Goal: Task Accomplishment & Management: Manage account settings

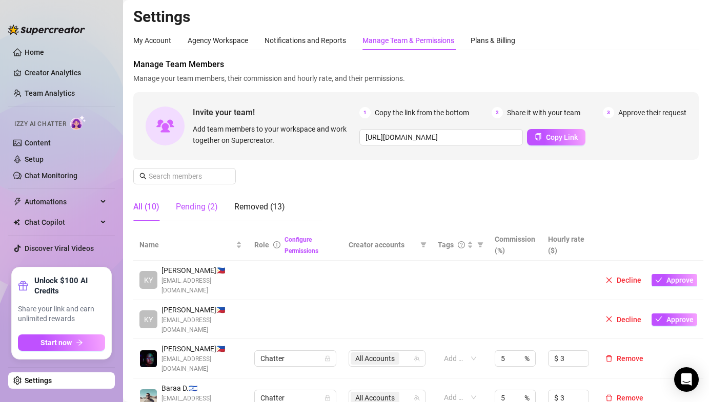
click at [200, 212] on div "Pending (2)" at bounding box center [197, 207] width 42 height 12
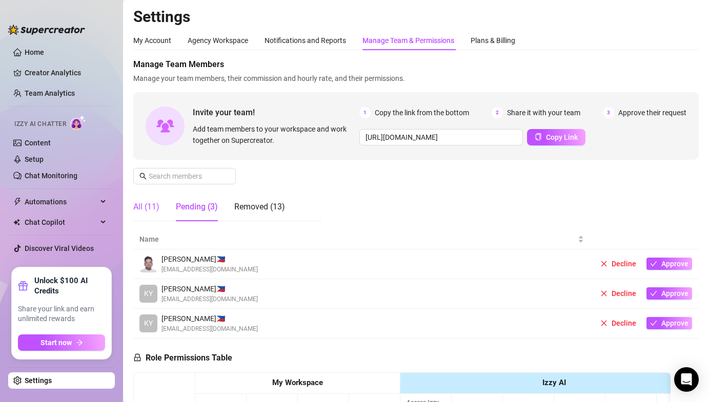
click at [156, 210] on div "All (11)" at bounding box center [146, 207] width 26 height 12
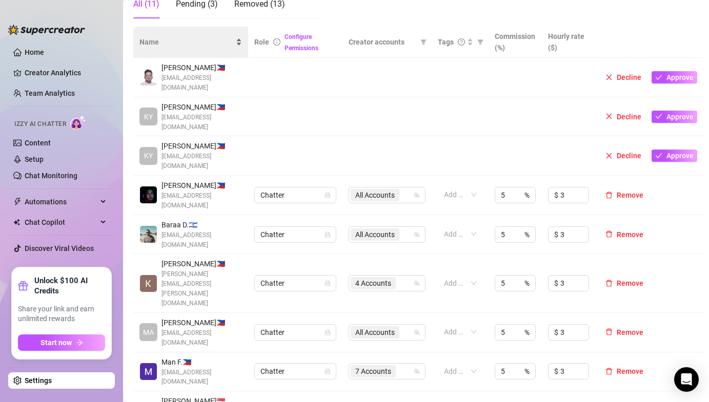
scroll to position [208, 0]
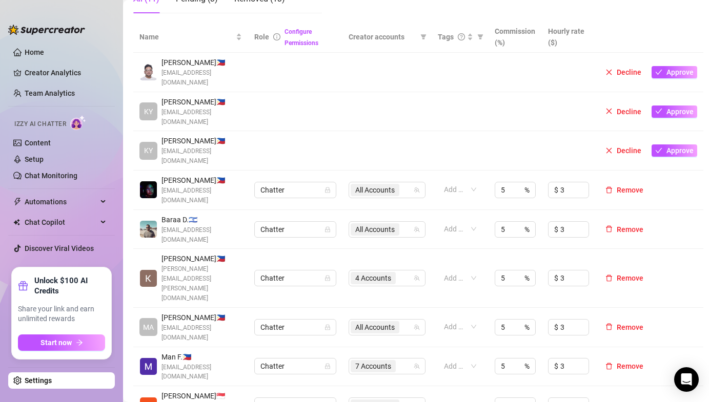
click at [626, 402] on span "Remove" at bounding box center [630, 406] width 27 height 8
click at [675, 68] on span "Approve" at bounding box center [679, 72] width 27 height 8
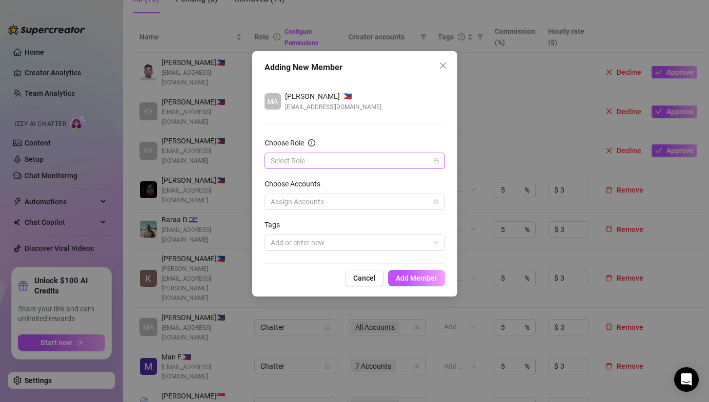
click at [409, 159] on input "Choose Role" at bounding box center [350, 160] width 159 height 15
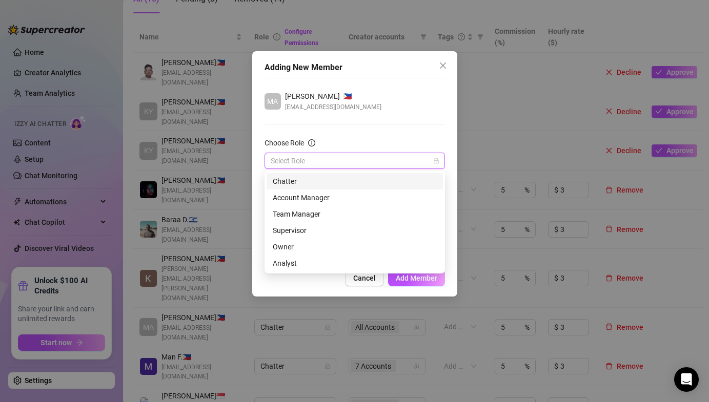
click at [371, 178] on div "Chatter" at bounding box center [355, 181] width 164 height 11
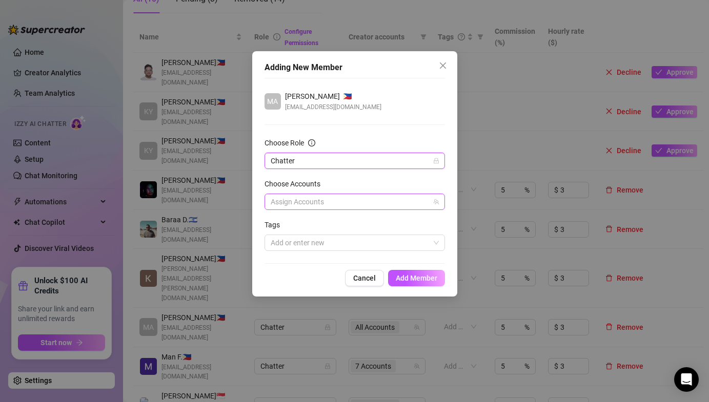
click at [345, 203] on div at bounding box center [350, 202] width 166 height 14
click at [260, 231] on div "Adding New Member MA [PERSON_NAME] 🇵🇭 [EMAIL_ADDRESS][DOMAIN_NAME] Choose Role …" at bounding box center [354, 174] width 205 height 246
click at [417, 282] on span "Add Member" at bounding box center [417, 278] width 42 height 8
